Goal: Find specific page/section: Find specific page/section

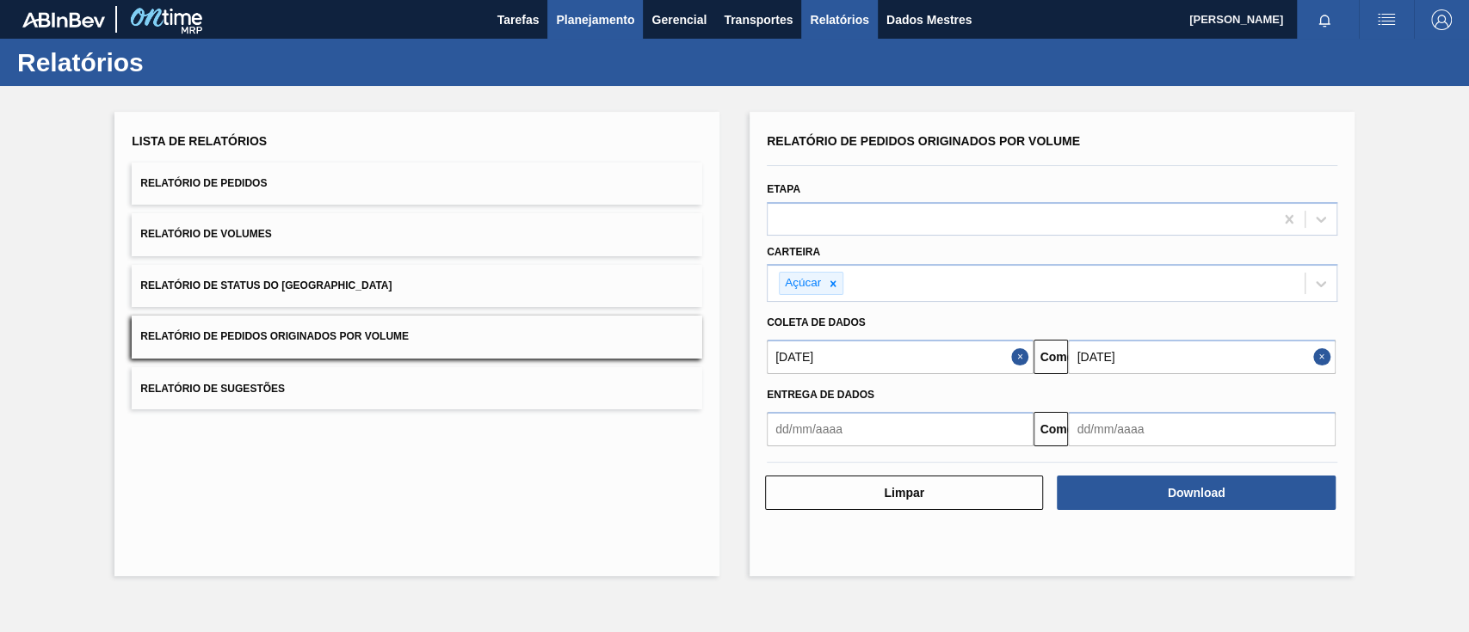
click at [582, 11] on font "Planejamento" at bounding box center [595, 19] width 78 height 21
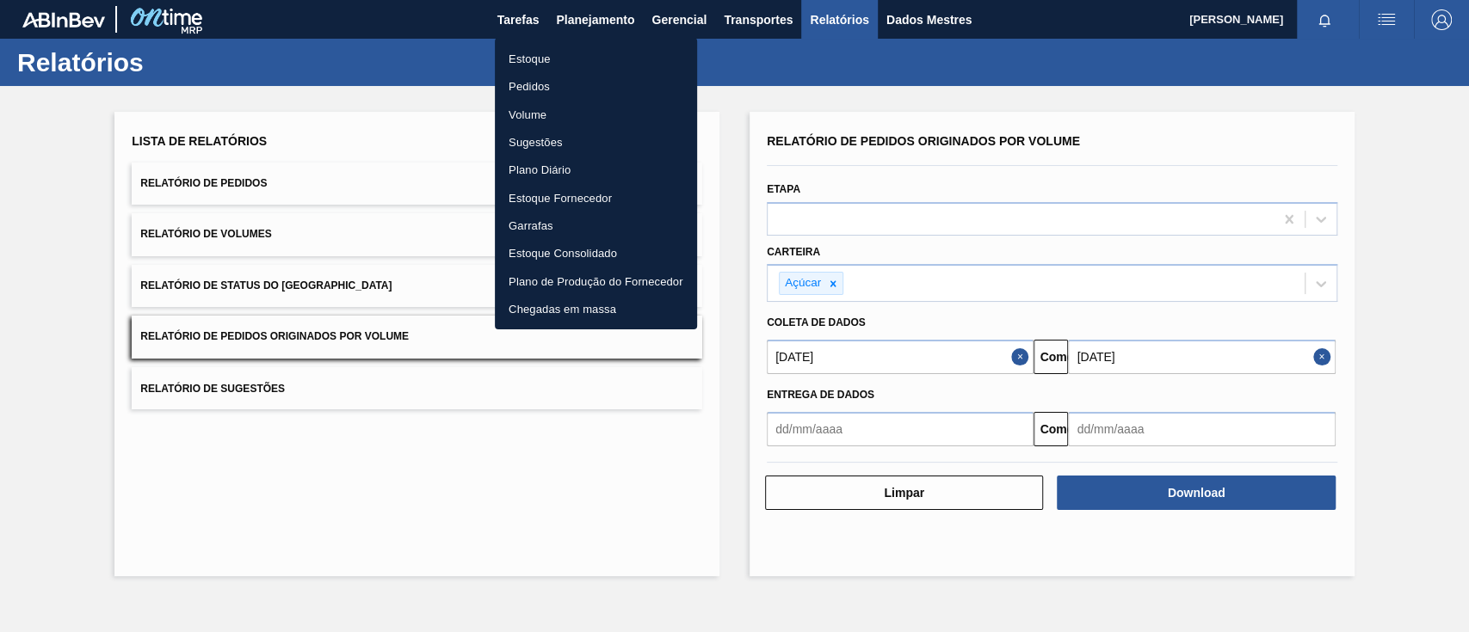
click at [538, 87] on font "Pedidos" at bounding box center [528, 86] width 41 height 13
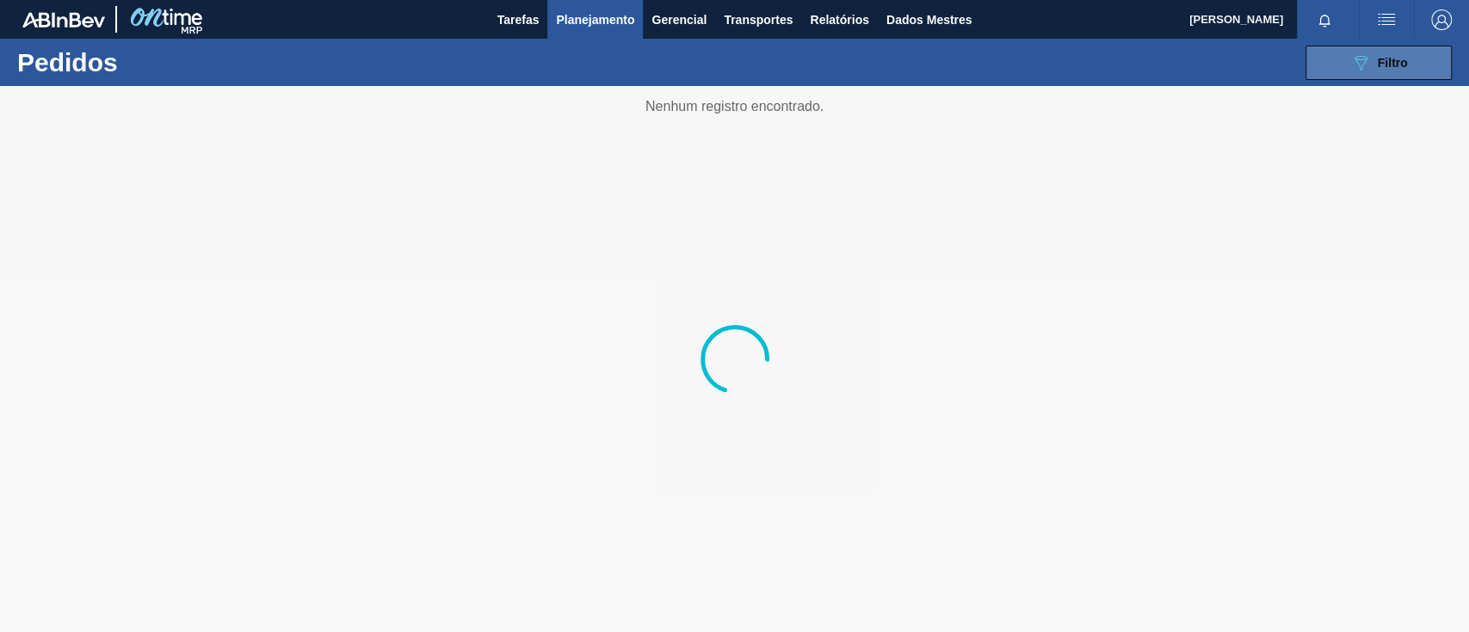
click at [1335, 51] on button "089F7B8B-B2A5-4AFE-B5C0-19BA573D28AC Filtro" at bounding box center [1378, 63] width 146 height 34
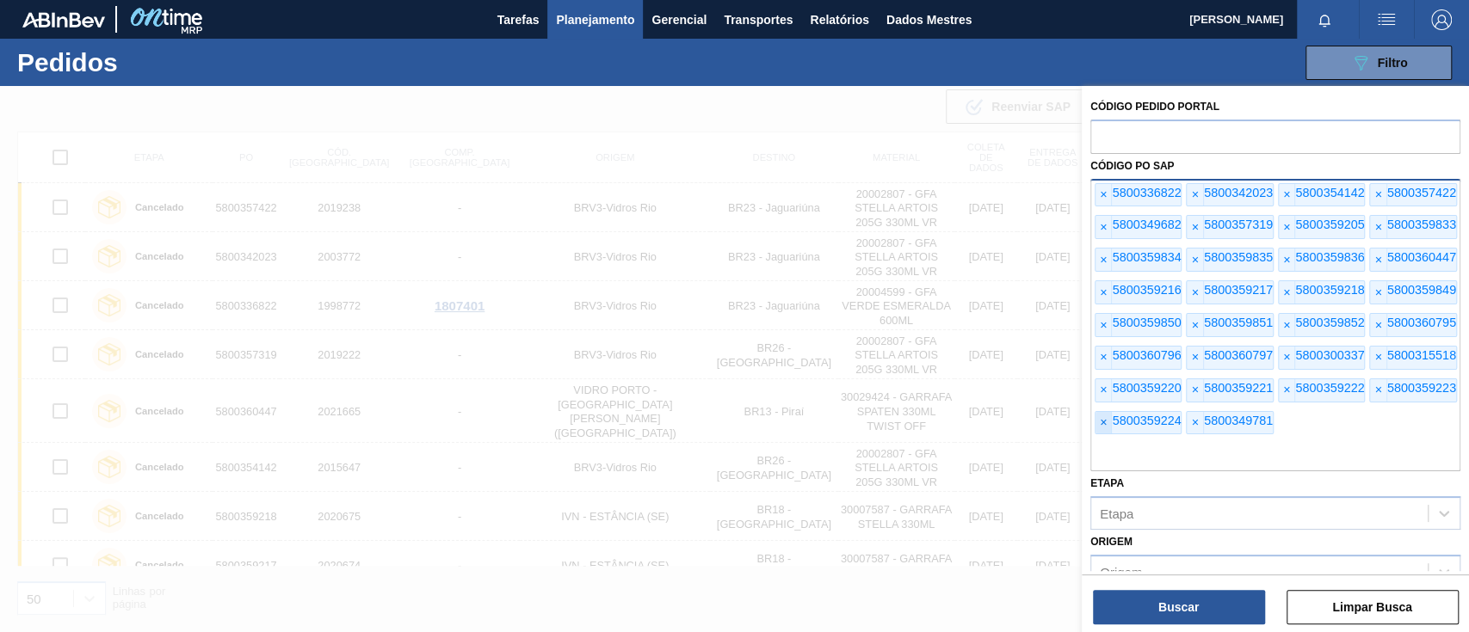
click at [1106, 423] on span "×" at bounding box center [1103, 423] width 16 height 22
click at [1106, 396] on font "×" at bounding box center [1103, 390] width 7 height 14
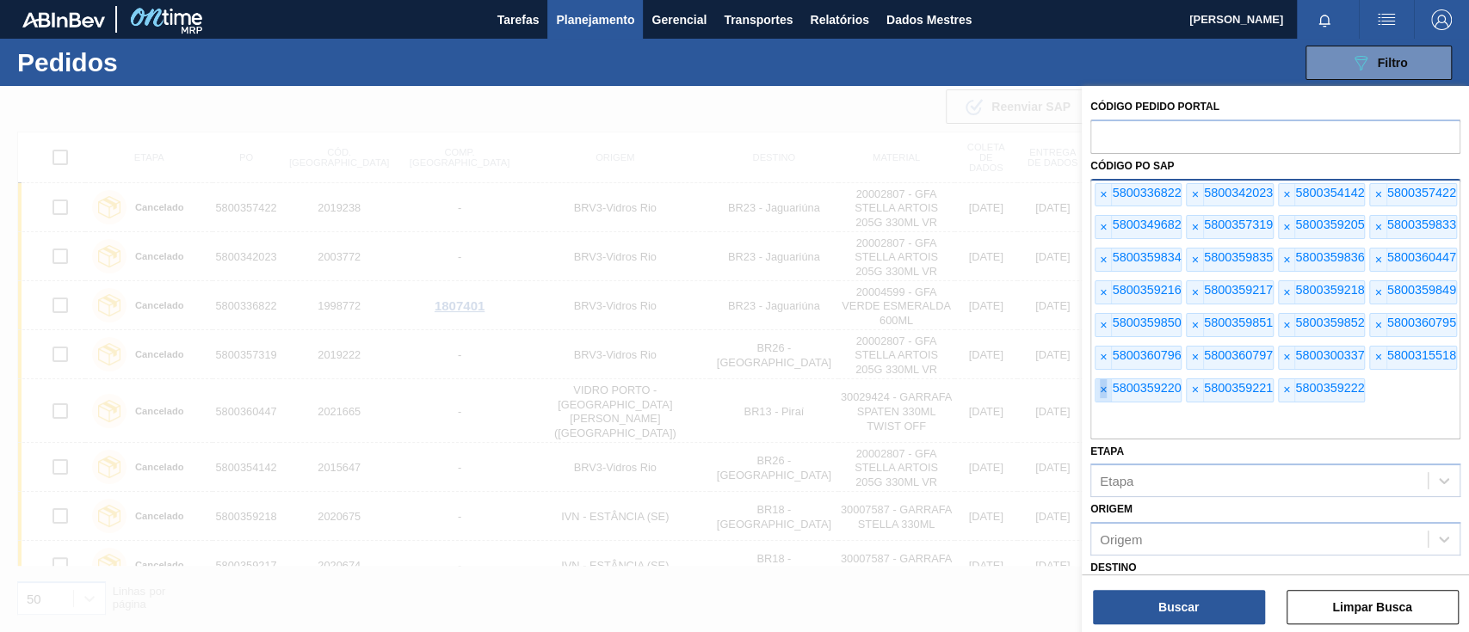
click at [1106, 396] on font "×" at bounding box center [1103, 390] width 7 height 14
click at [1104, 347] on span "×" at bounding box center [1103, 358] width 16 height 22
click at [1104, 352] on font "×" at bounding box center [1103, 358] width 7 height 14
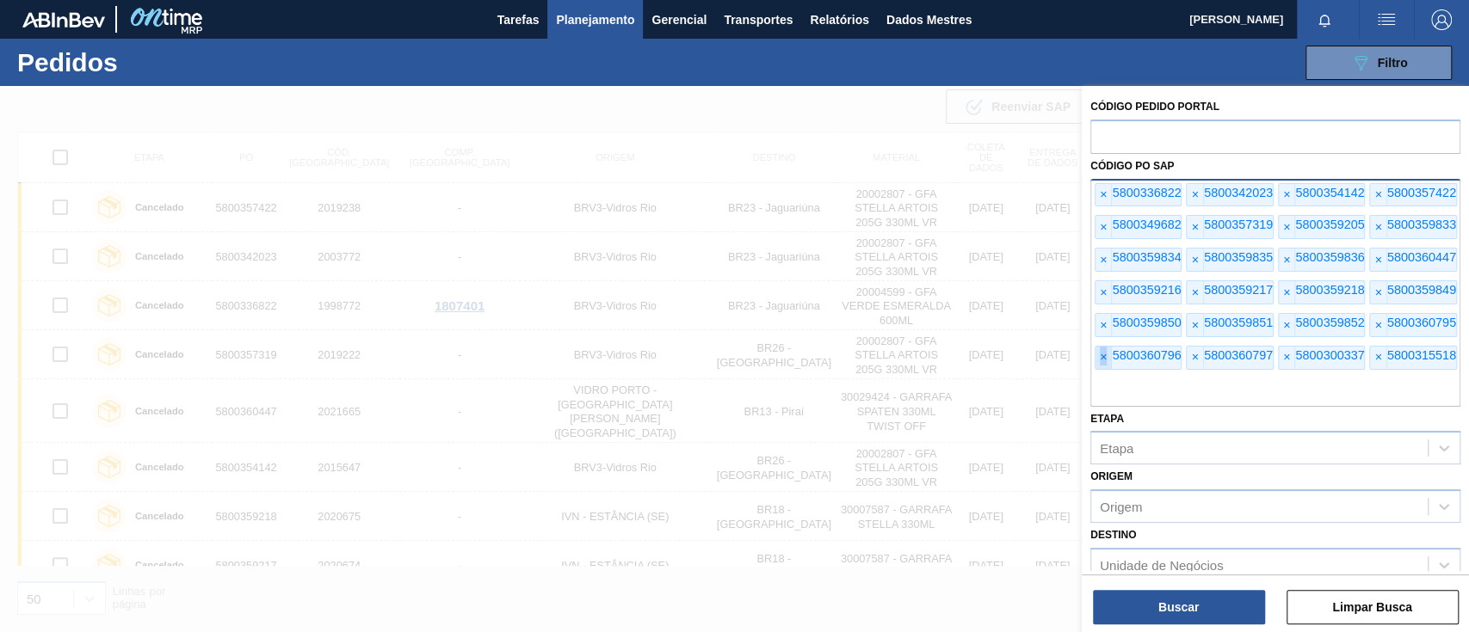
click at [1104, 352] on font "×" at bounding box center [1103, 358] width 7 height 14
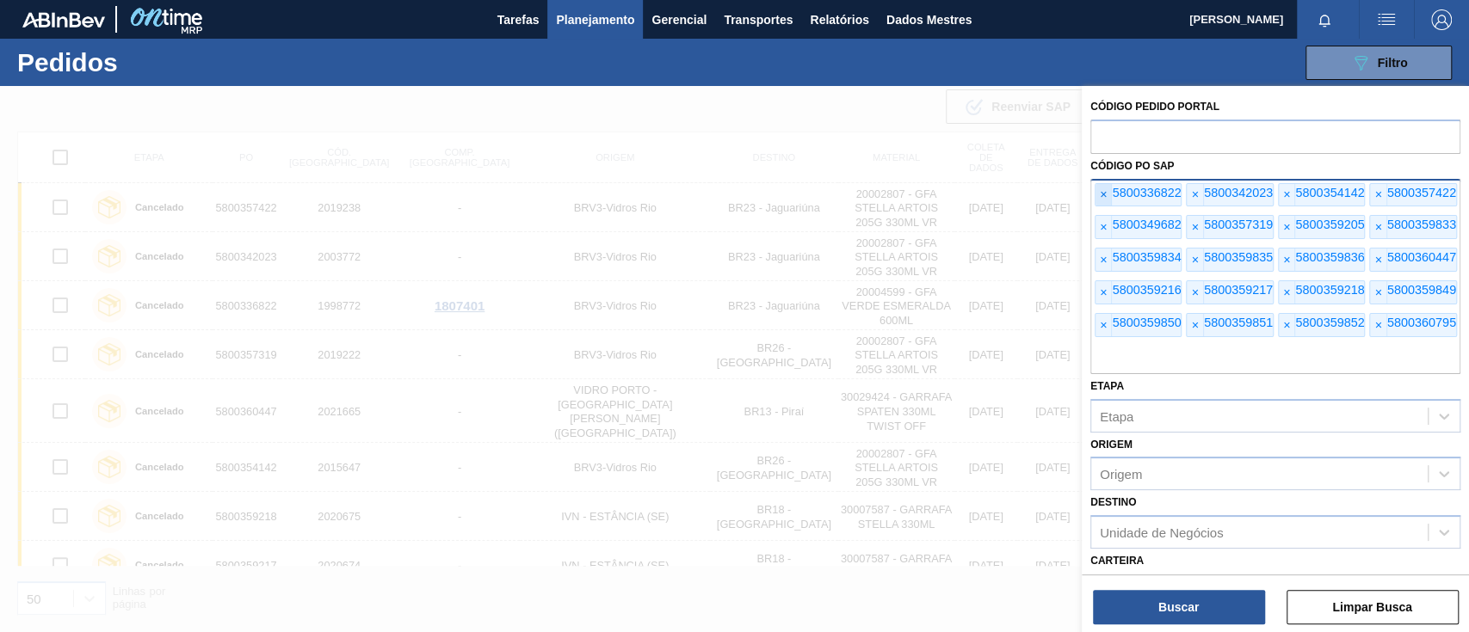
click at [1110, 198] on span "×" at bounding box center [1103, 195] width 16 height 22
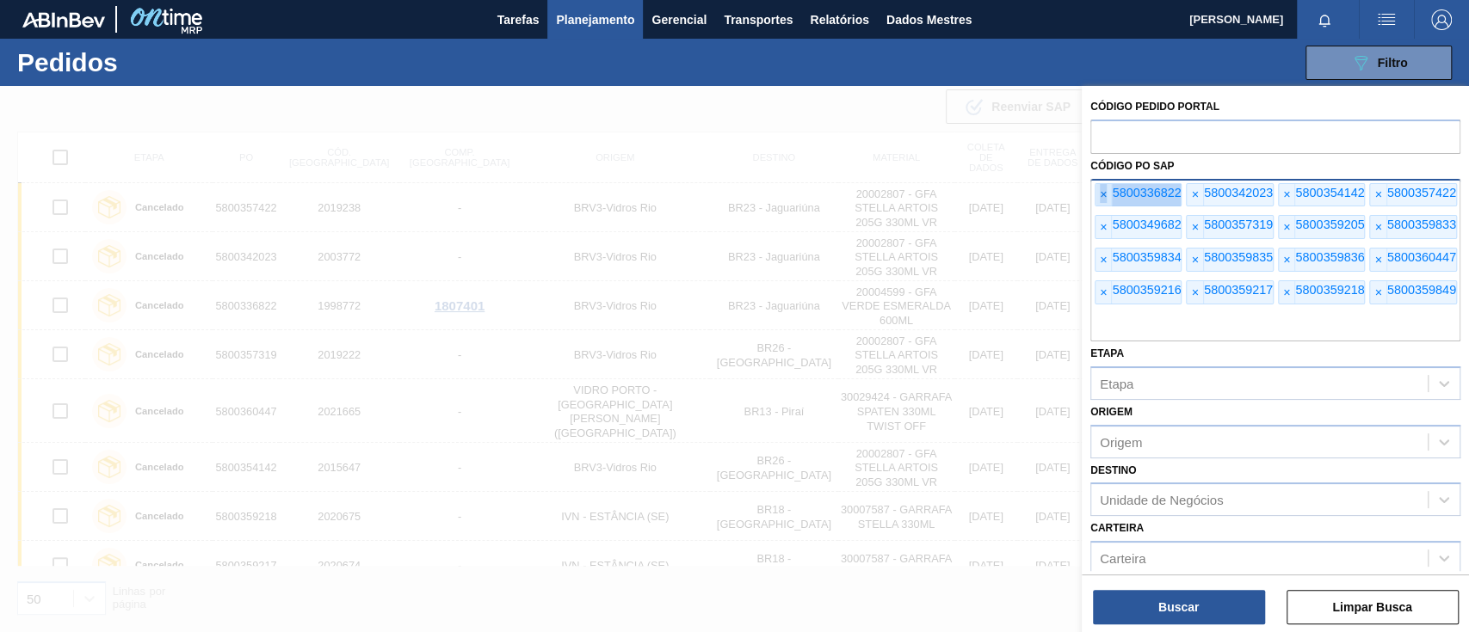
click at [1110, 198] on span "×" at bounding box center [1103, 195] width 16 height 22
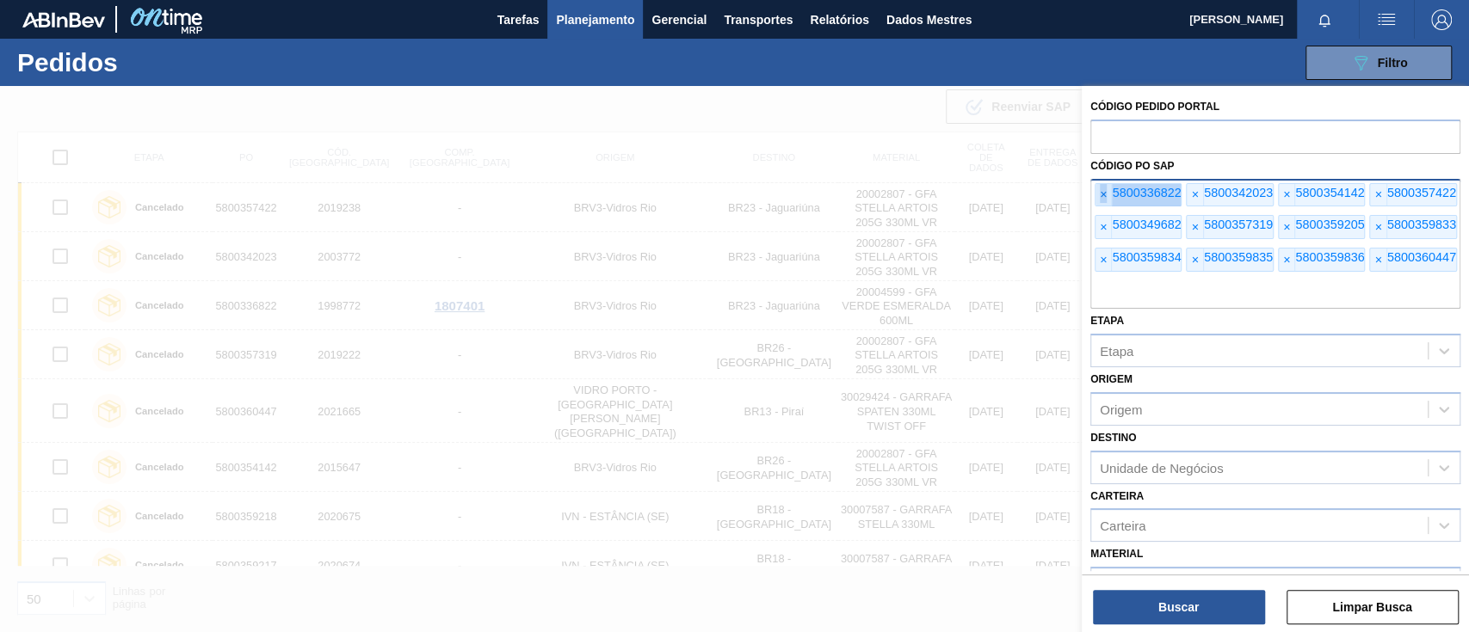
click at [1110, 198] on span "×" at bounding box center [1103, 195] width 16 height 22
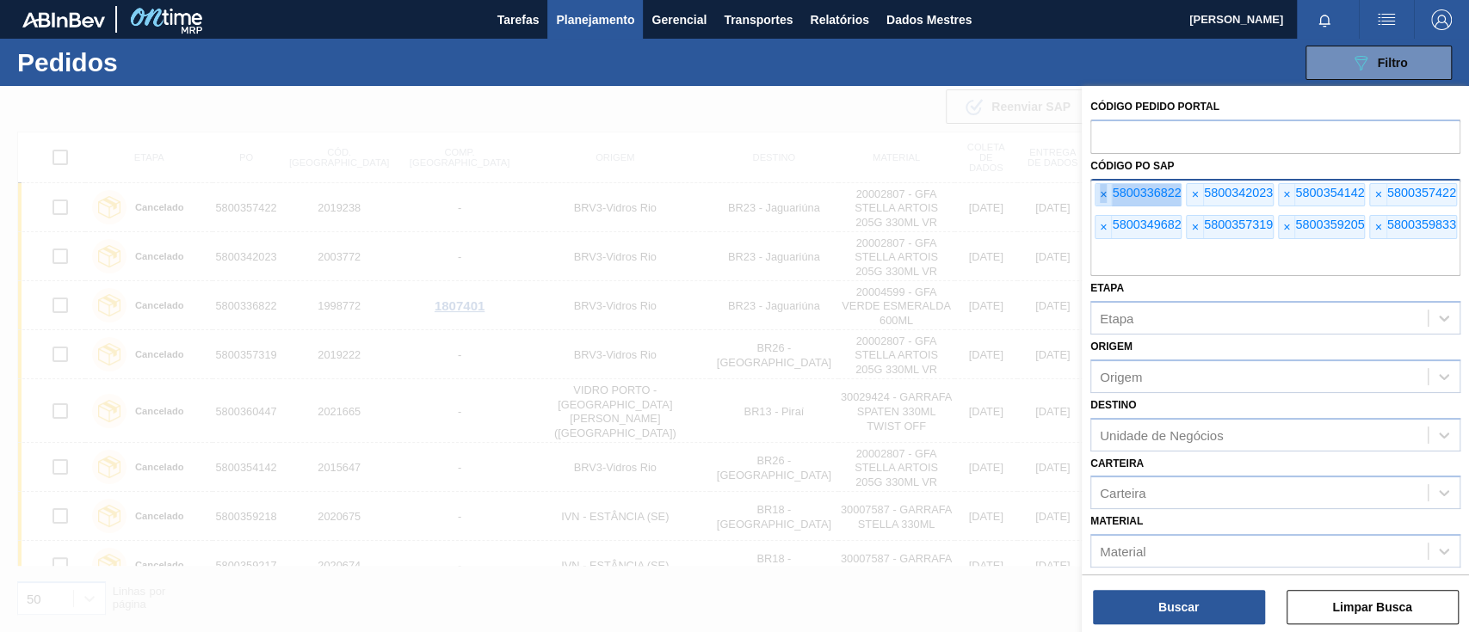
click at [1110, 198] on span "×" at bounding box center [1103, 195] width 16 height 22
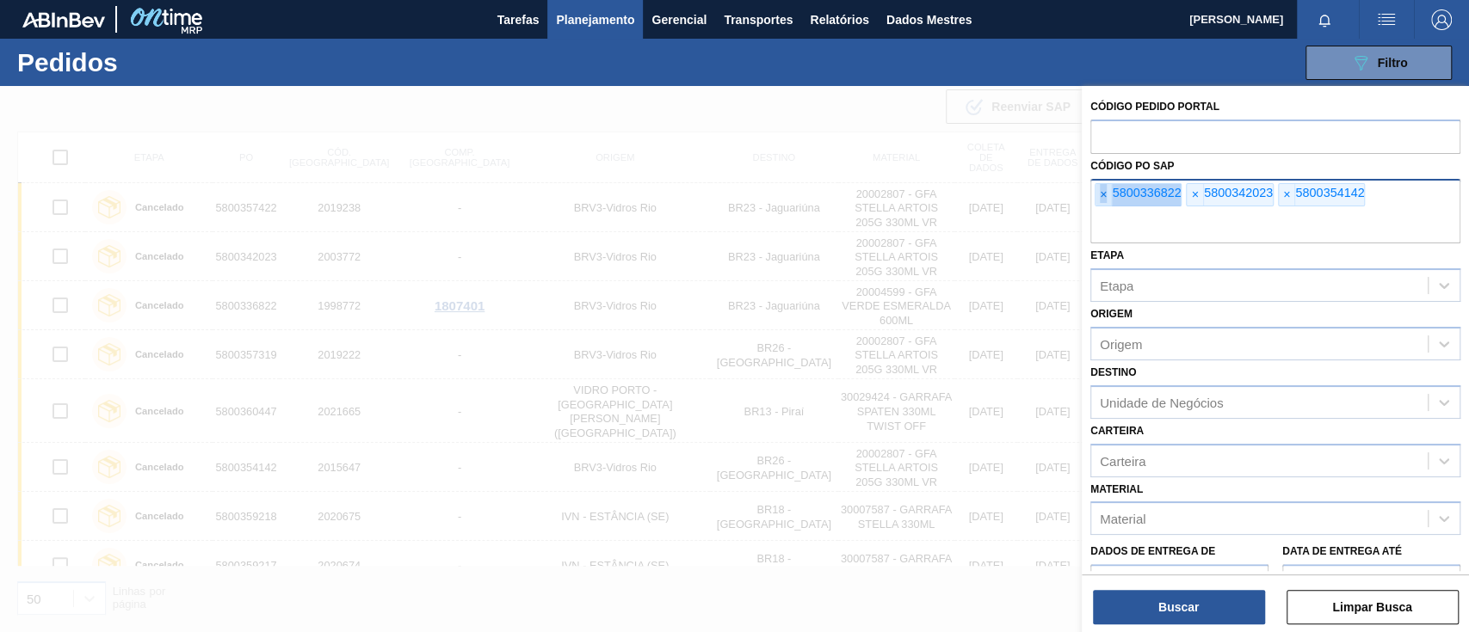
click at [1110, 198] on span "×" at bounding box center [1103, 195] width 16 height 22
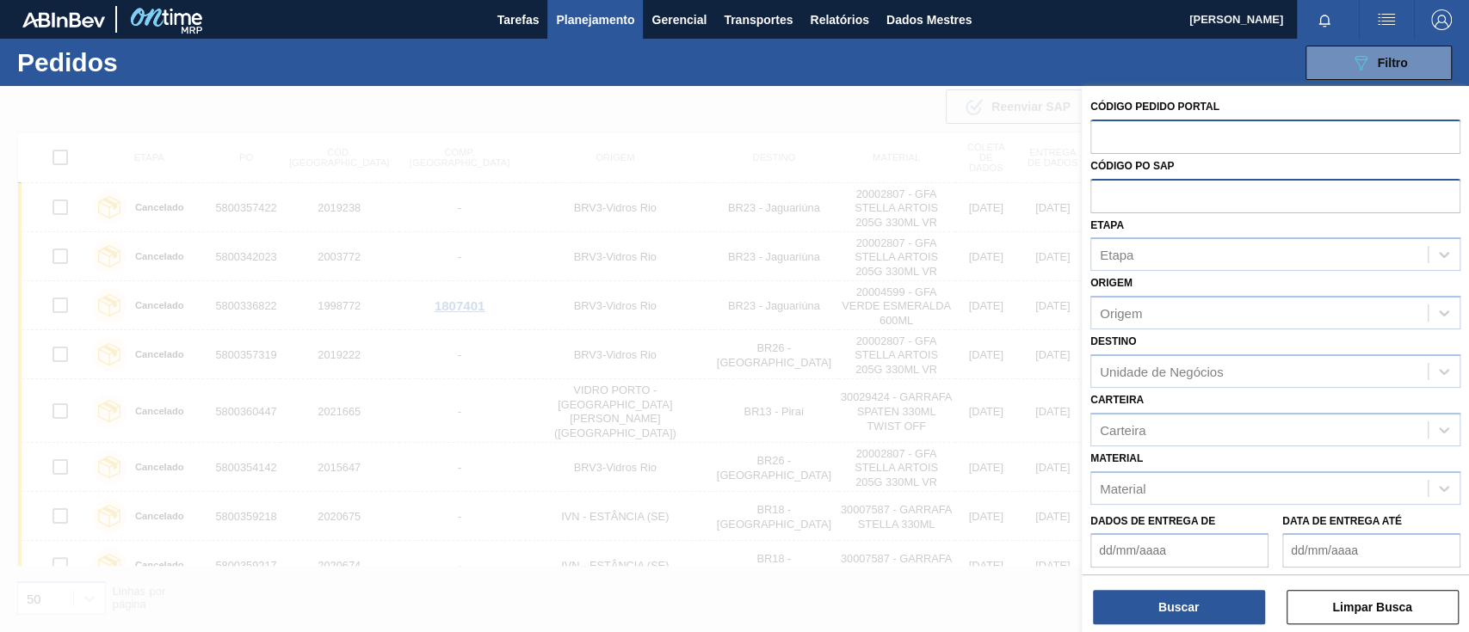
click at [1121, 137] on input "text" at bounding box center [1275, 136] width 370 height 33
paste input "text"
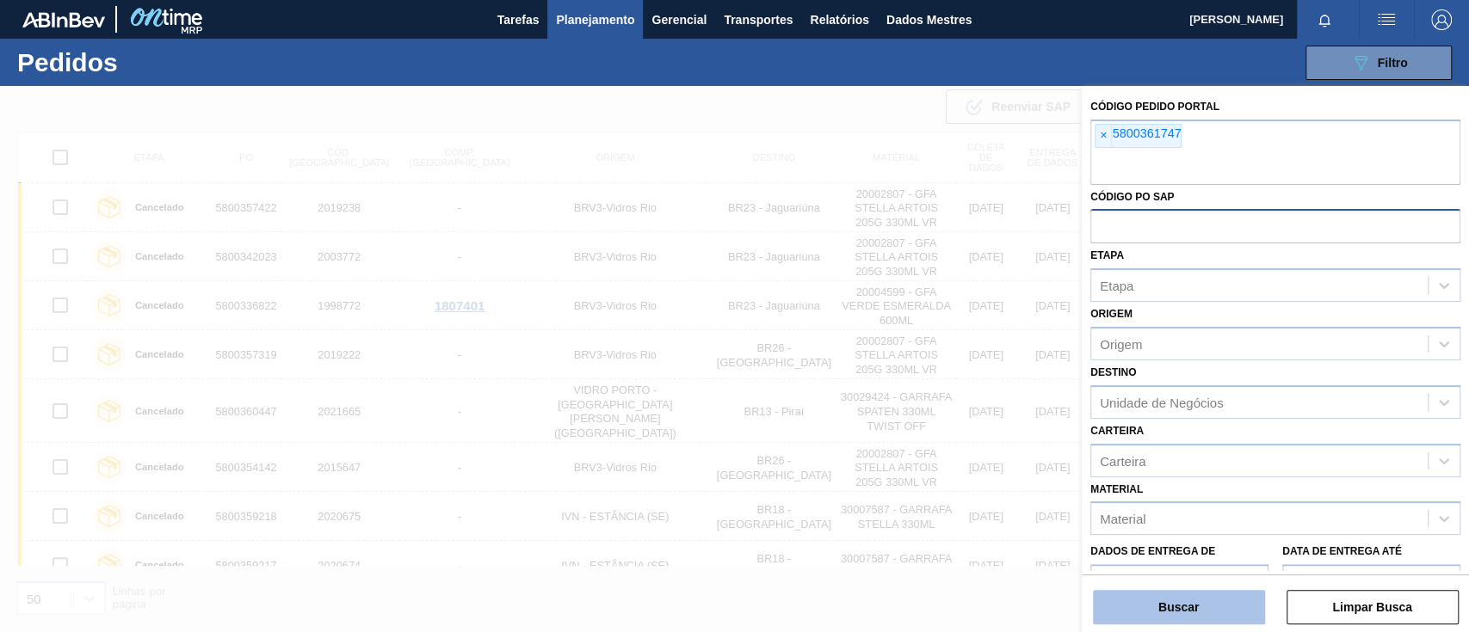
click at [1196, 601] on font "Buscar" at bounding box center [1178, 608] width 40 height 14
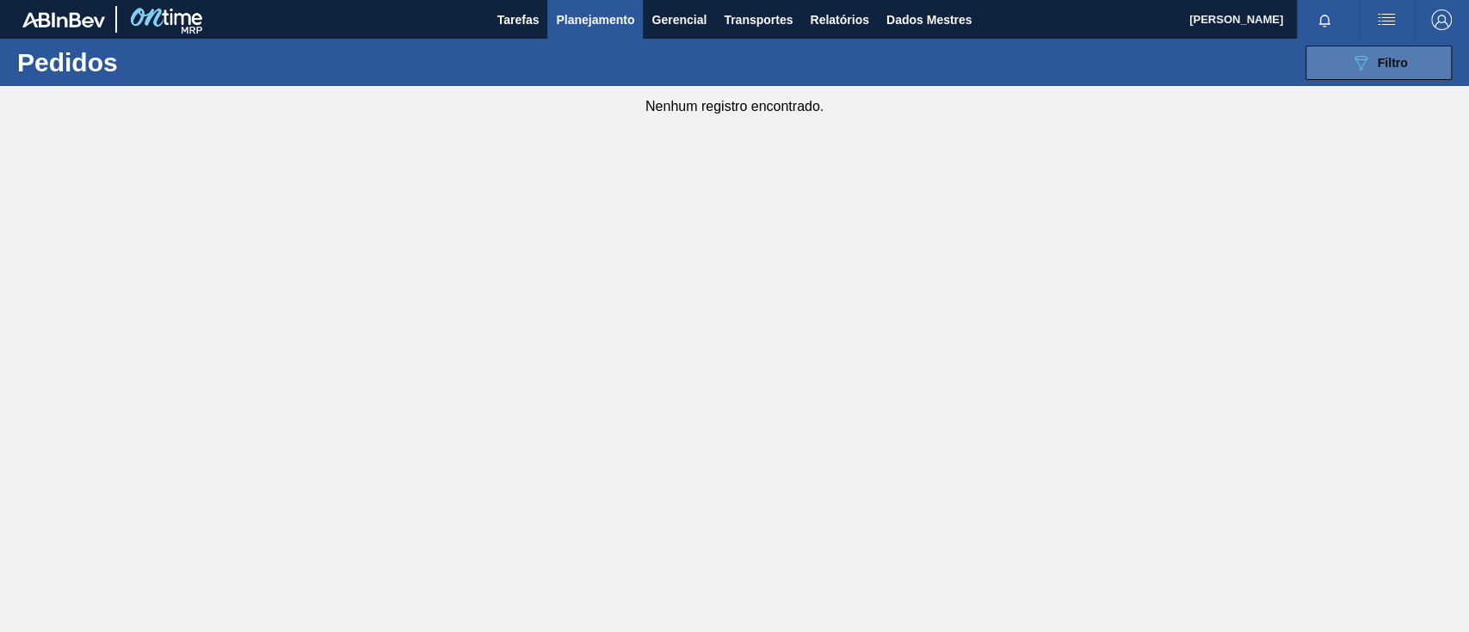
click at [1362, 65] on icon "089F7B8B-B2A5-4AFE-B5C0-19BA573D28AC" at bounding box center [1360, 62] width 21 height 21
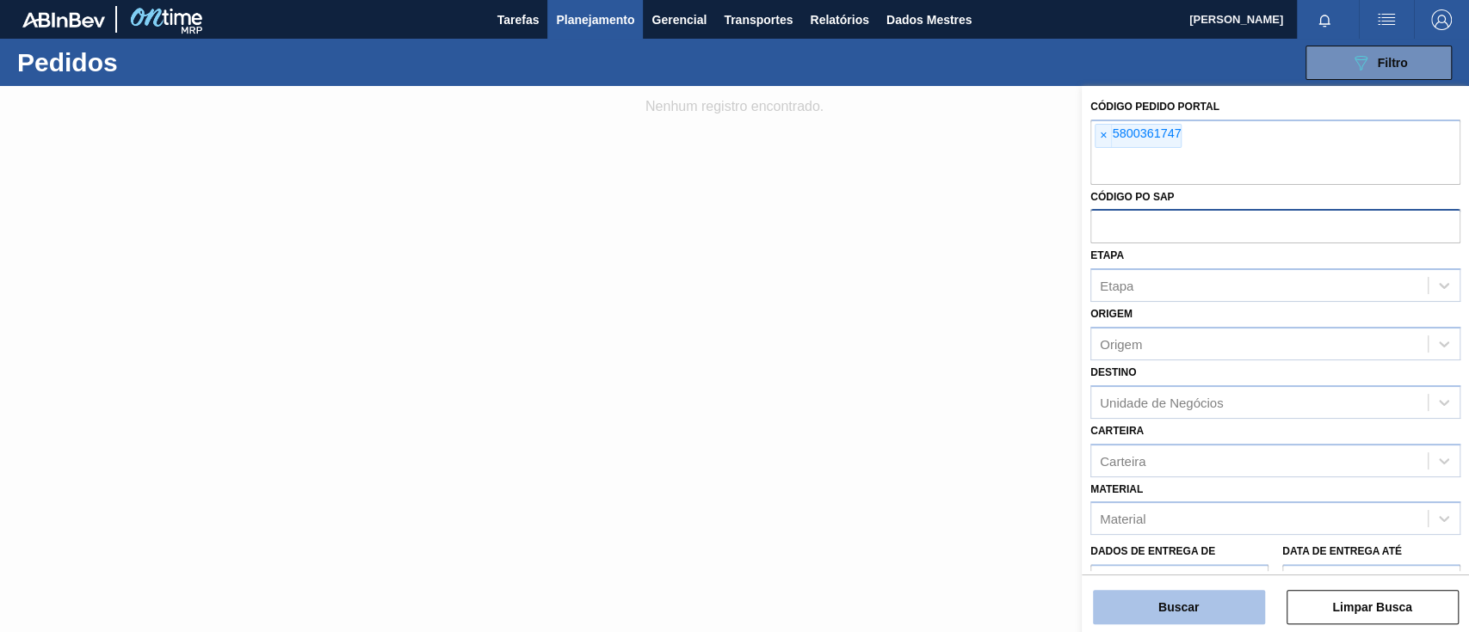
click at [1193, 616] on button "Buscar" at bounding box center [1179, 607] width 172 height 34
